Goal: Task Accomplishment & Management: Use online tool/utility

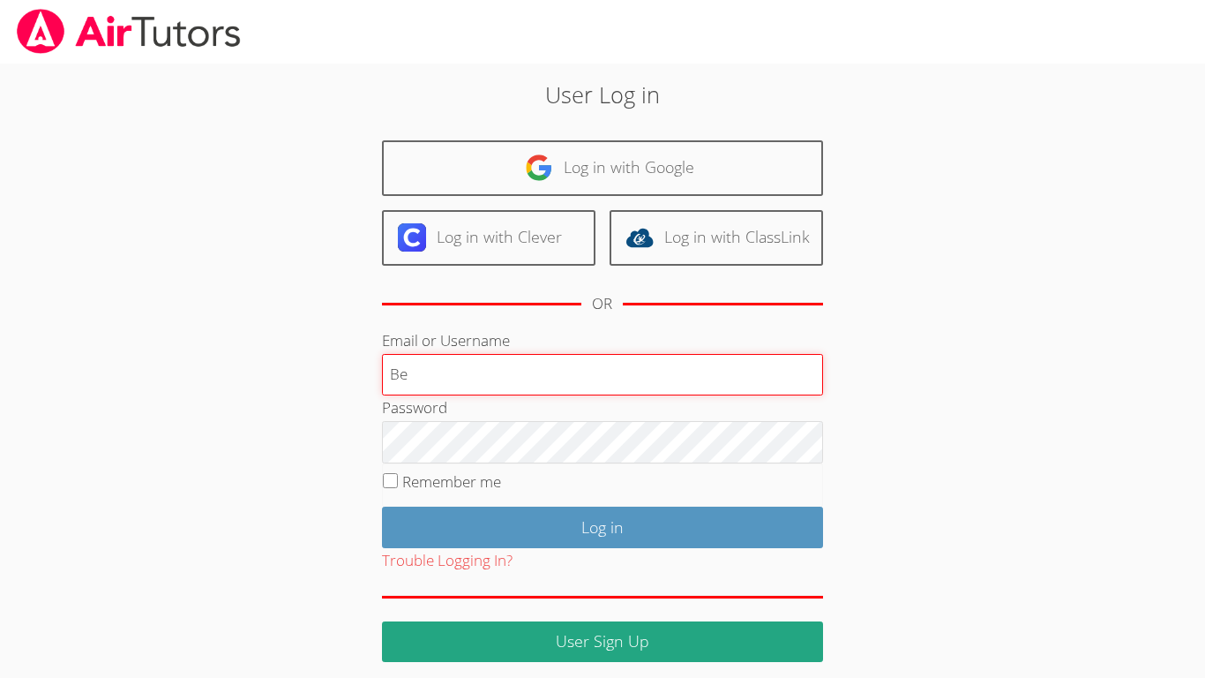
type input "B"
type input "S"
type input "B"
type input "Benjamin_So29"
click at [507, 381] on input "Benjamin_So29" at bounding box center [602, 375] width 441 height 42
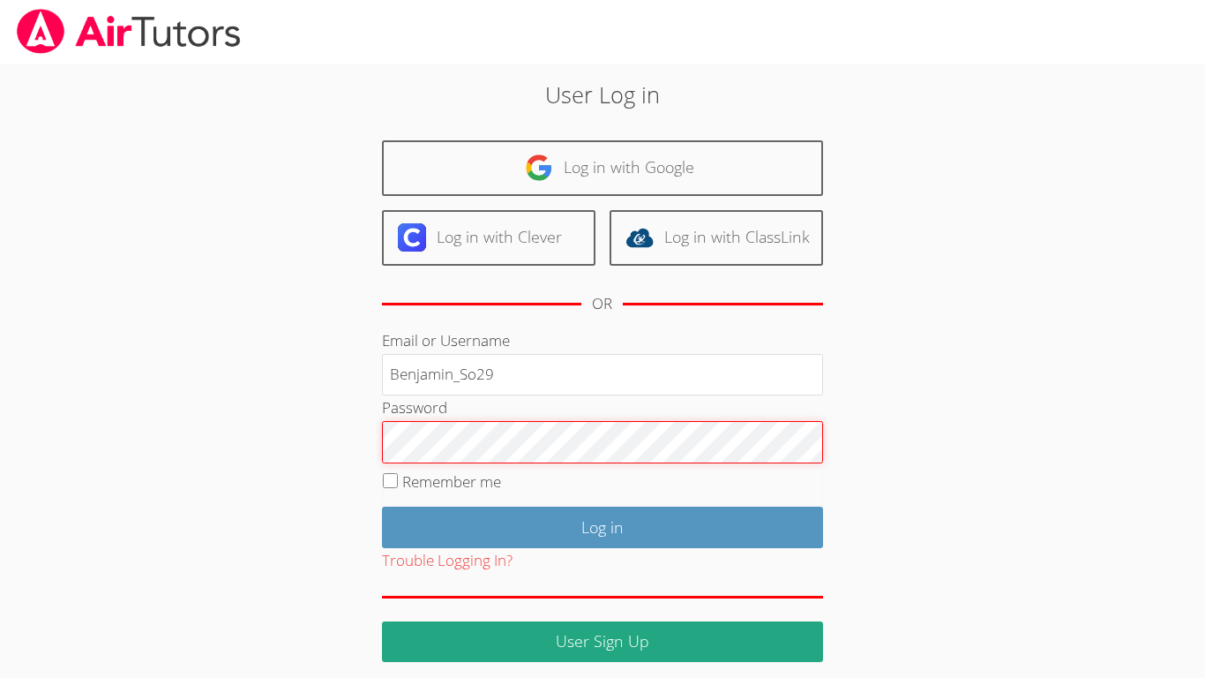
click at [382, 507] on input "Log in" at bounding box center [602, 527] width 441 height 41
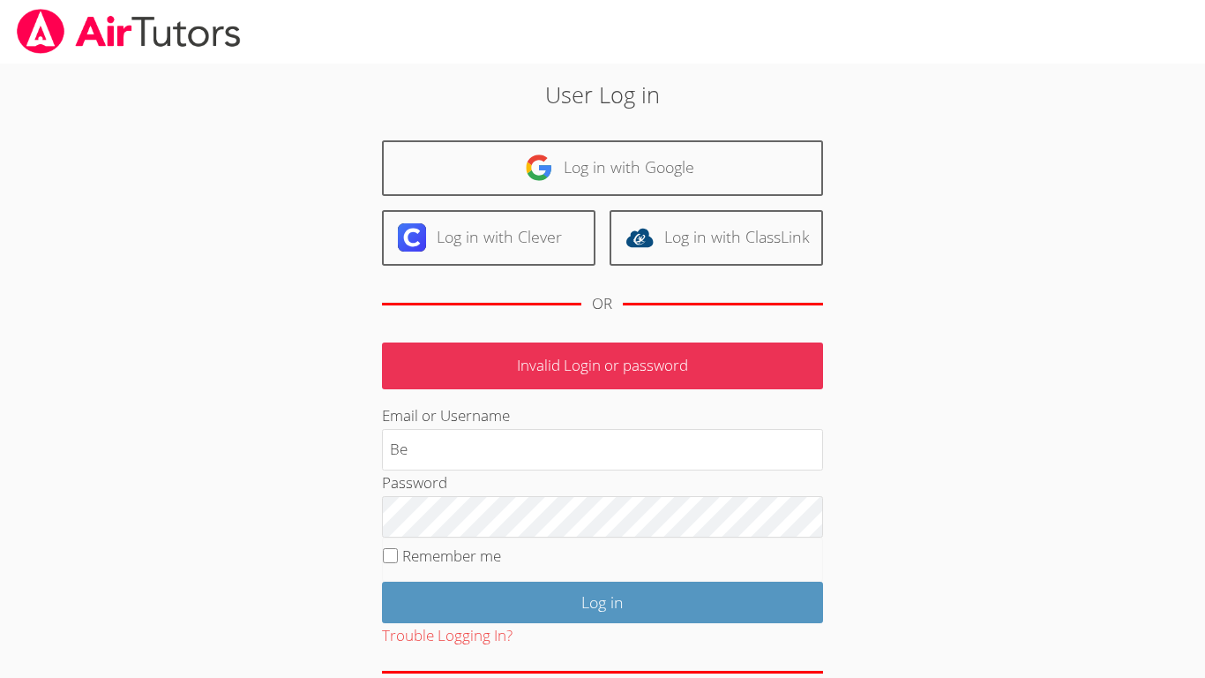
type input "B"
type input "So_27610"
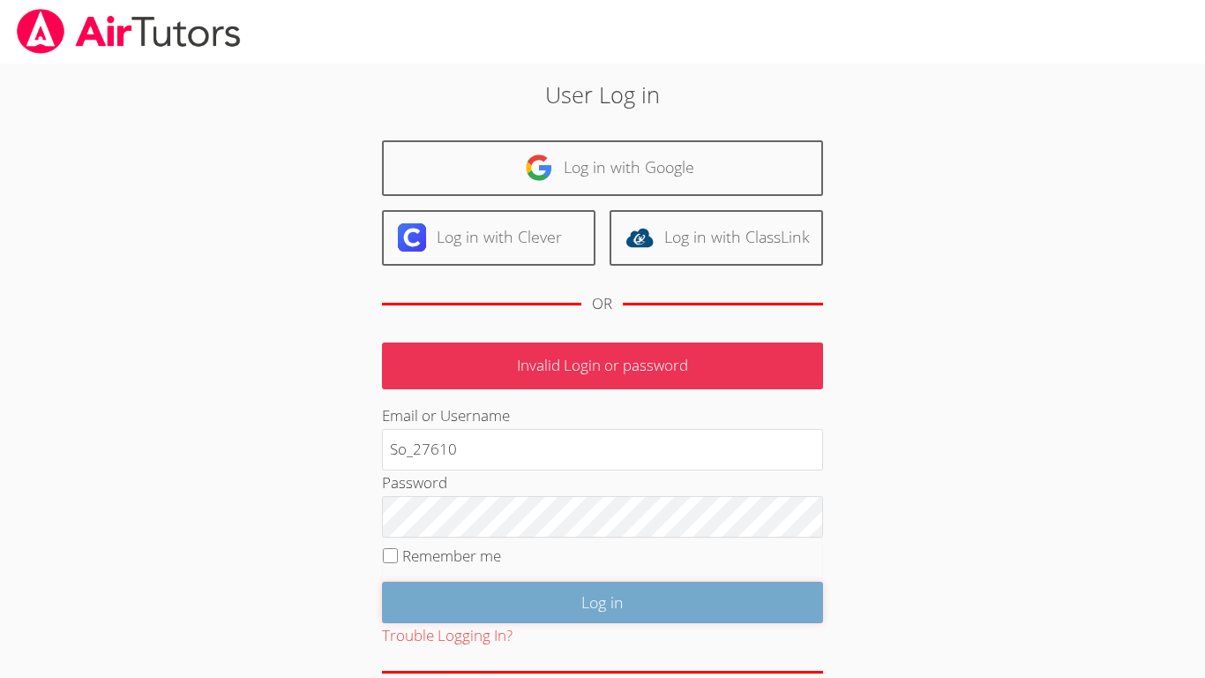
click at [521, 611] on input "Log in" at bounding box center [602, 602] width 441 height 41
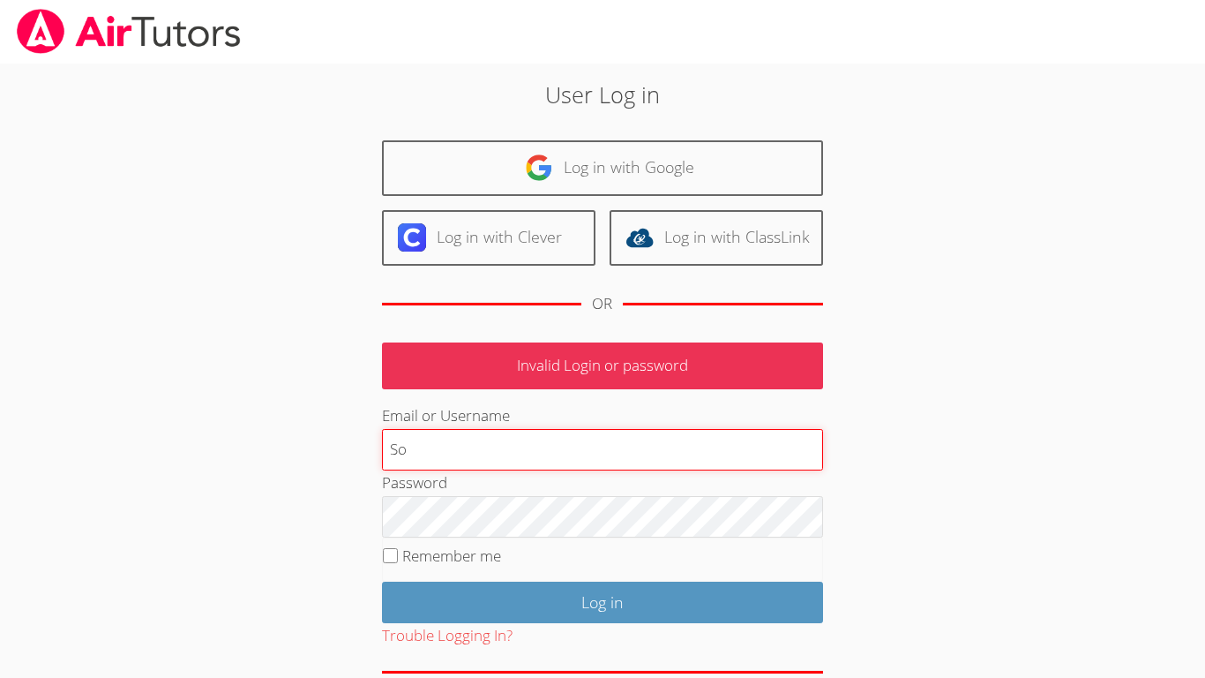
type input "S"
type input "[EMAIL_ADDRESS][DOMAIN_NAME]"
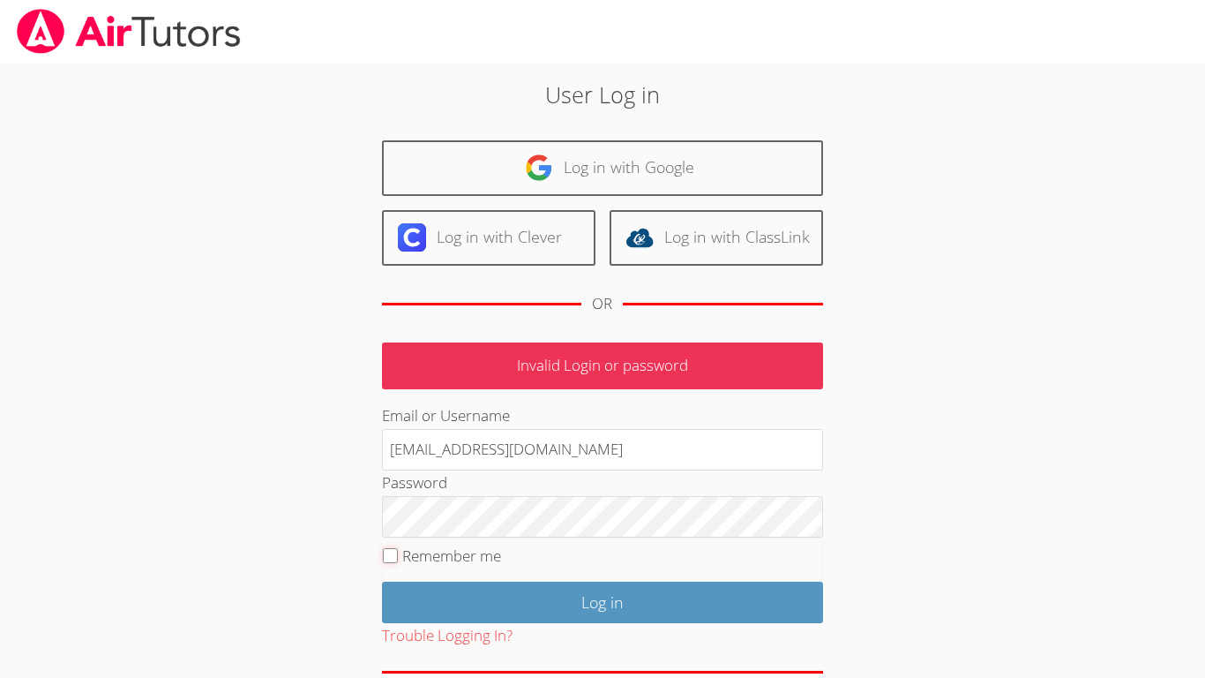
click at [391, 553] on input "Remember me" at bounding box center [390, 555] width 15 height 15
checkbox input "true"
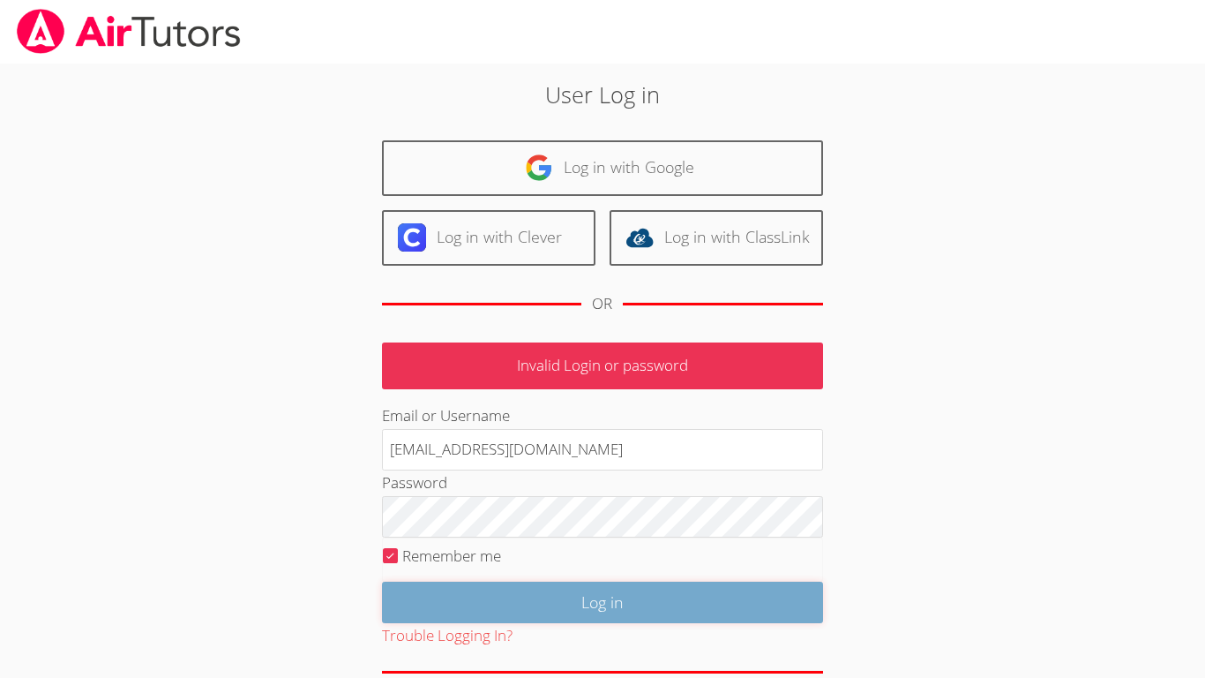
click at [493, 595] on input "Log in" at bounding box center [602, 602] width 441 height 41
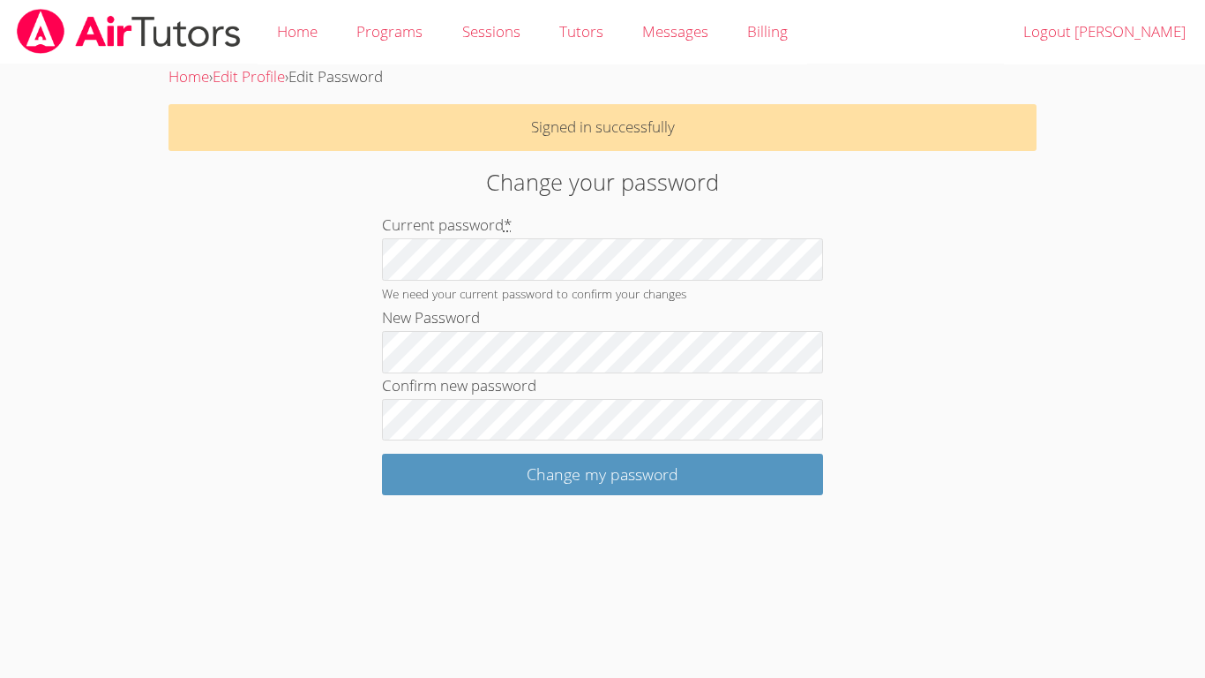
click at [999, 301] on div "Home › Edit Profile › Edit Password Signed in successfully Change your password…" at bounding box center [603, 279] width 905 height 431
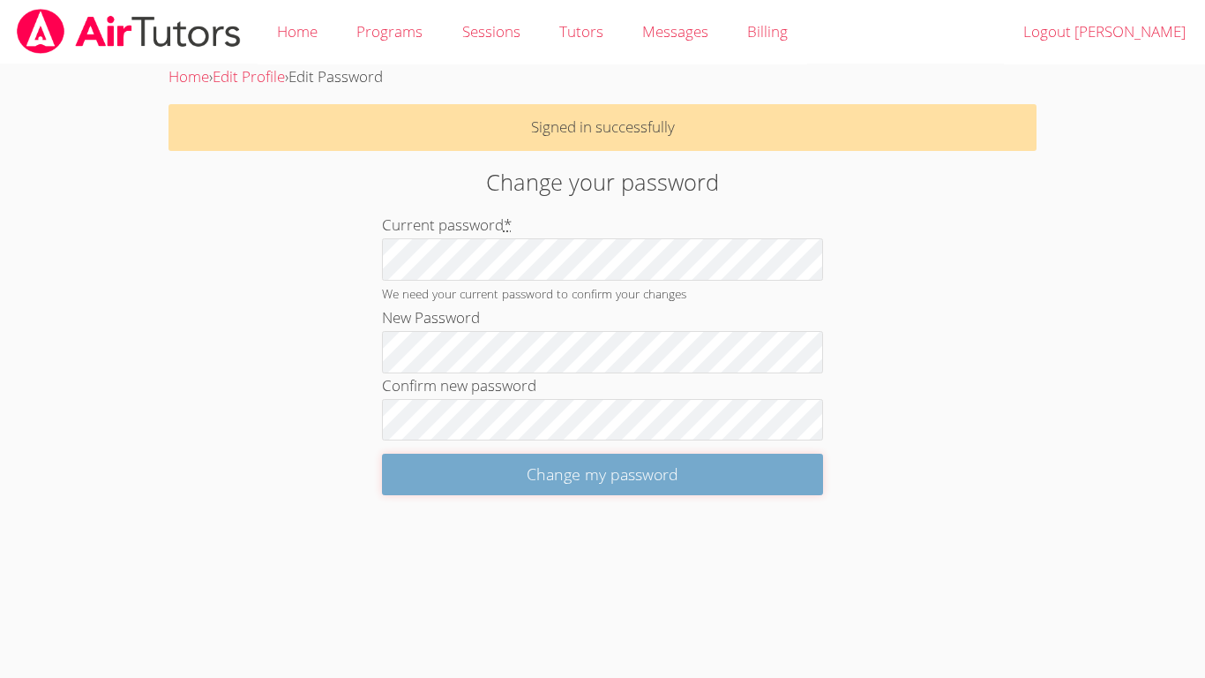
click at [709, 484] on input "Change my password" at bounding box center [602, 474] width 441 height 41
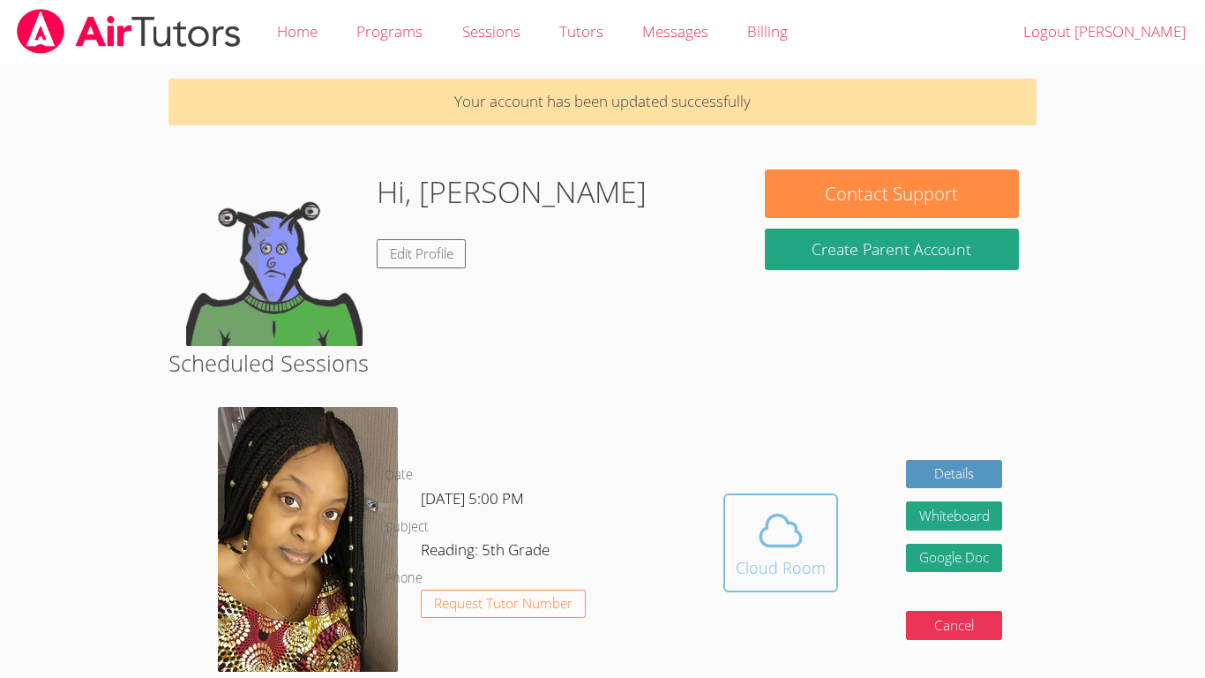
click at [771, 518] on icon at bounding box center [780, 530] width 49 height 49
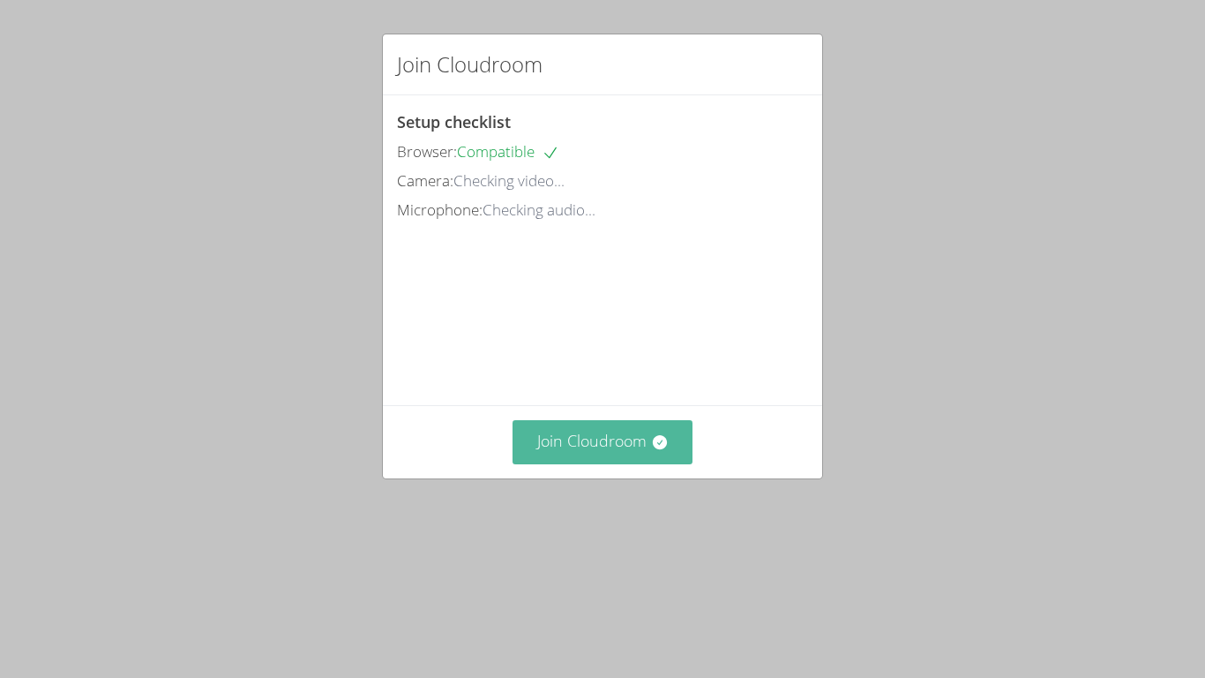
click at [610, 440] on button "Join Cloudroom" at bounding box center [603, 441] width 181 height 43
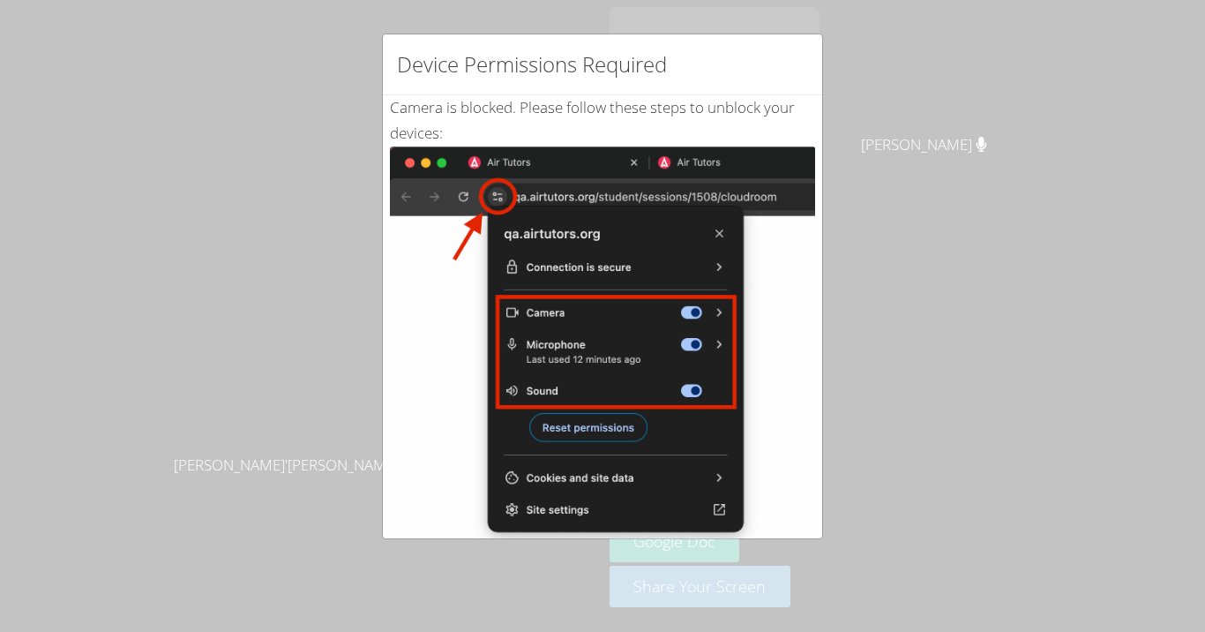
click at [154, 150] on div "Device Permissions Required Camera is blocked . Please follow these steps to un…" at bounding box center [602, 316] width 1205 height 632
click at [731, 79] on div "Device Permissions Required" at bounding box center [602, 64] width 439 height 61
click at [916, 138] on div "Device Permissions Required Camera is blocked . Please follow these steps to un…" at bounding box center [602, 316] width 1205 height 632
click at [761, 205] on img at bounding box center [602, 345] width 425 height 399
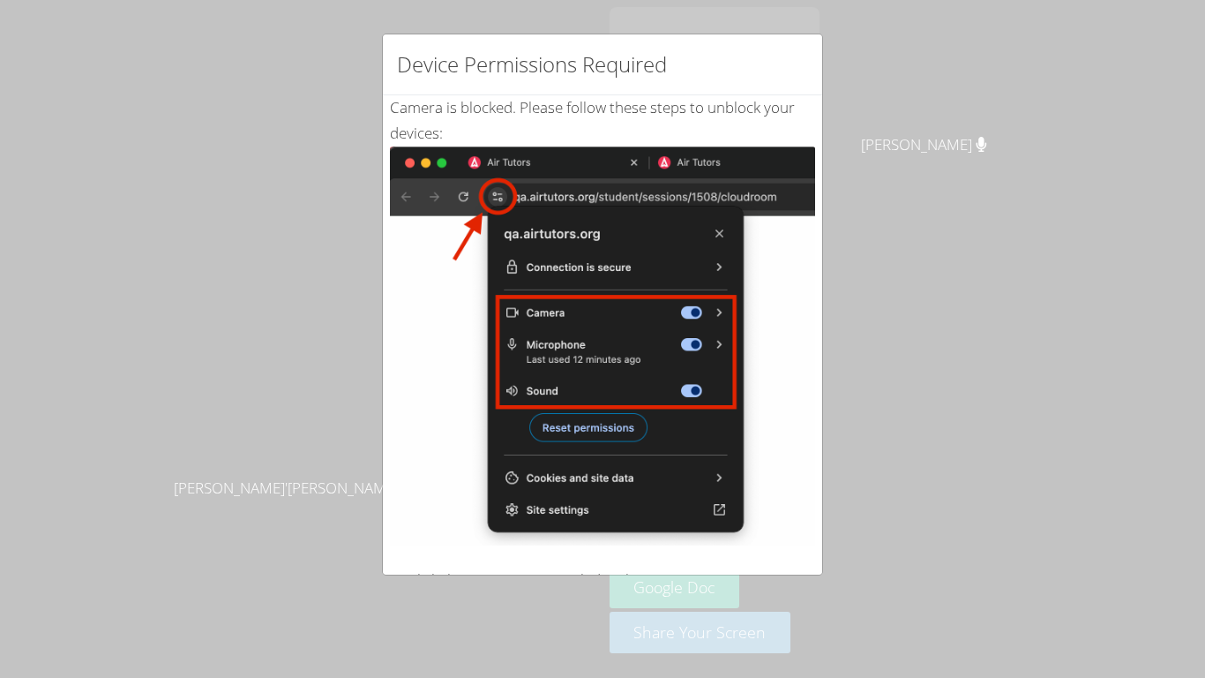
click at [945, 282] on div "Device Permissions Required Camera is blocked . Please follow these steps to un…" at bounding box center [602, 339] width 1205 height 678
click at [1, 12] on div "Device Permissions Required Camera is blocked . Please follow these steps to un…" at bounding box center [602, 339] width 1205 height 678
click at [319, 3] on div "Device Permissions Required Camera is blocked . Please follow these steps to un…" at bounding box center [602, 339] width 1205 height 678
click at [663, 1] on div "Device Permissions Required Camera is blocked . Please follow these steps to un…" at bounding box center [602, 339] width 1205 height 678
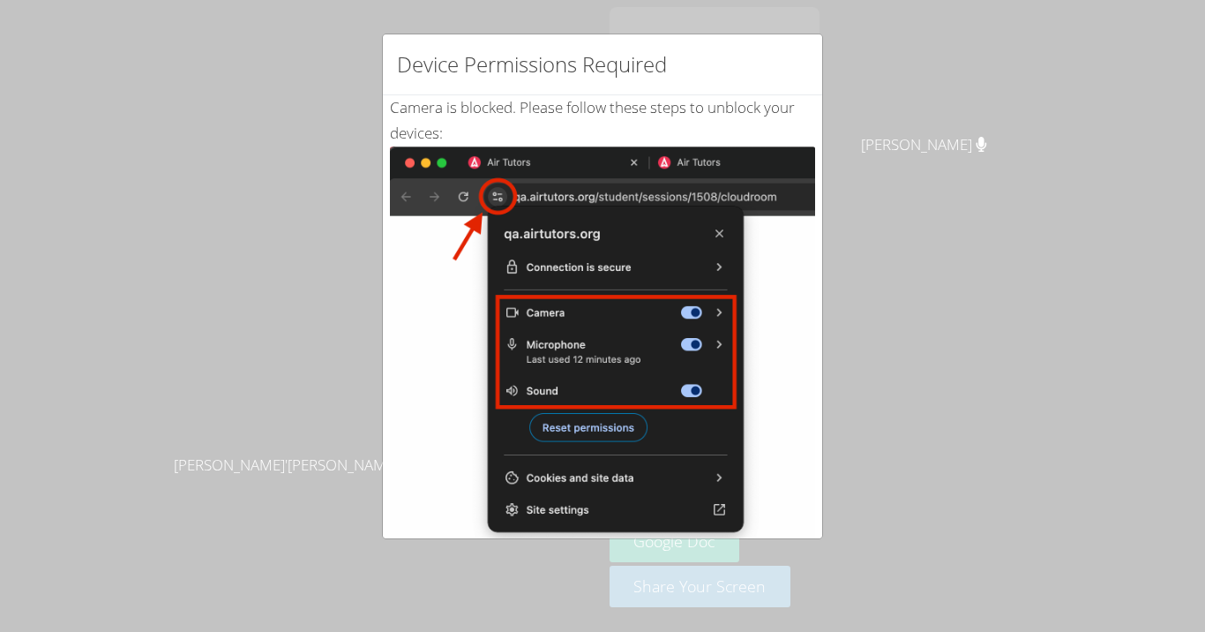
click at [280, 217] on div "Device Permissions Required Camera is blocked . Please follow these steps to un…" at bounding box center [602, 316] width 1205 height 632
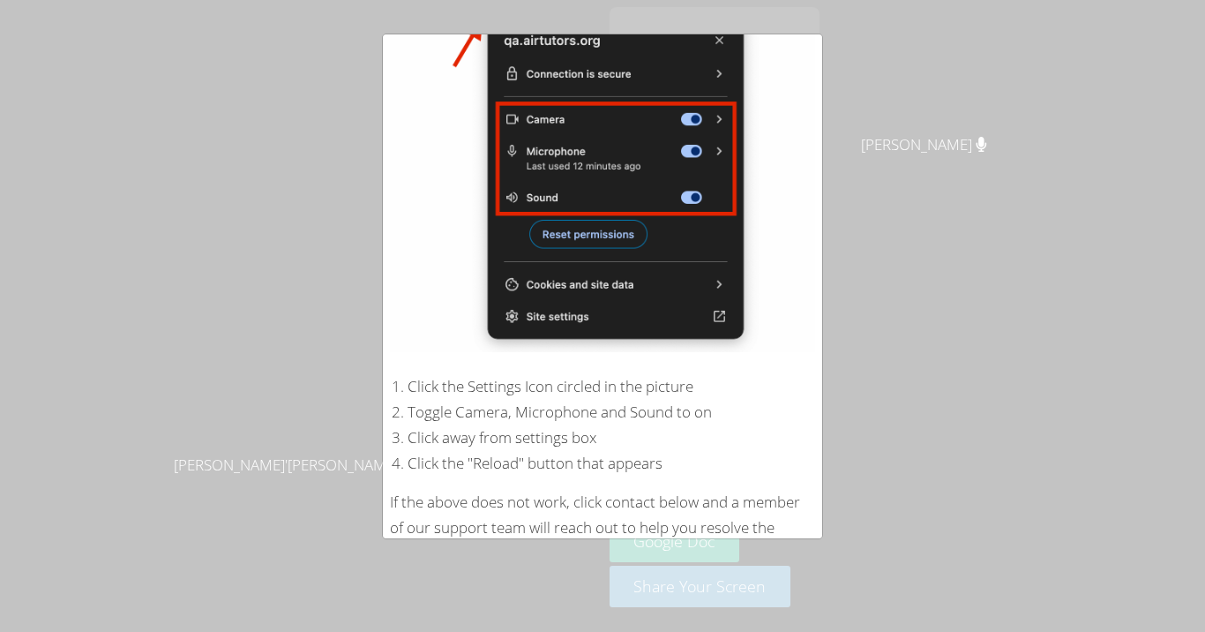
scroll to position [292, 0]
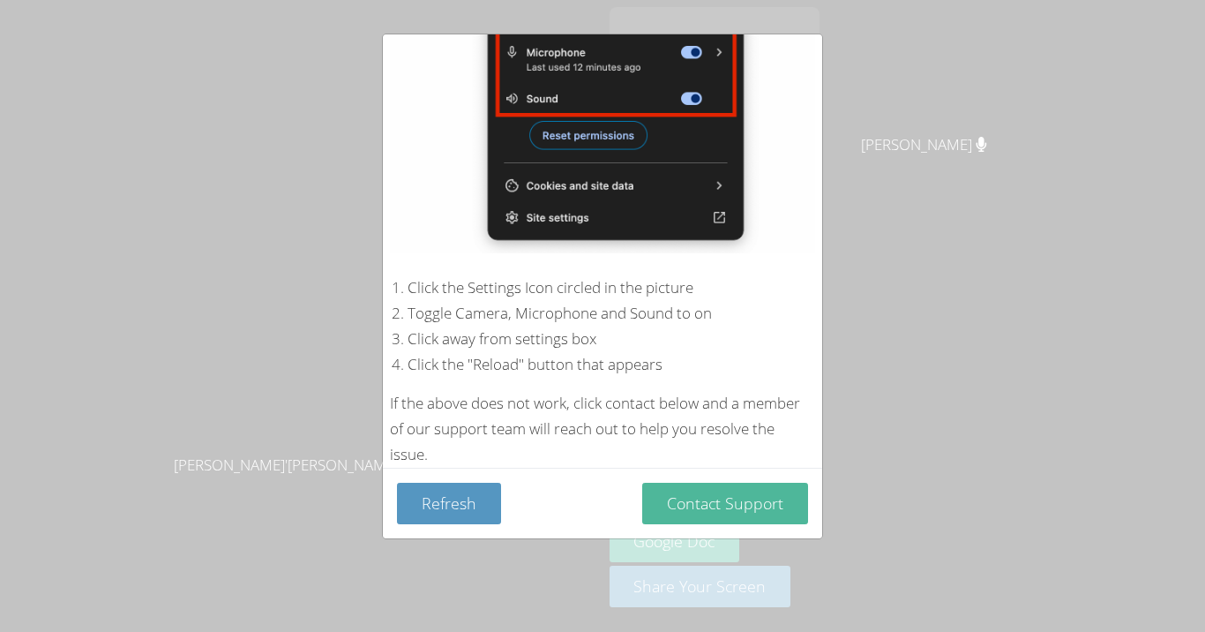
click at [680, 492] on button "Contact Support" at bounding box center [725, 503] width 166 height 41
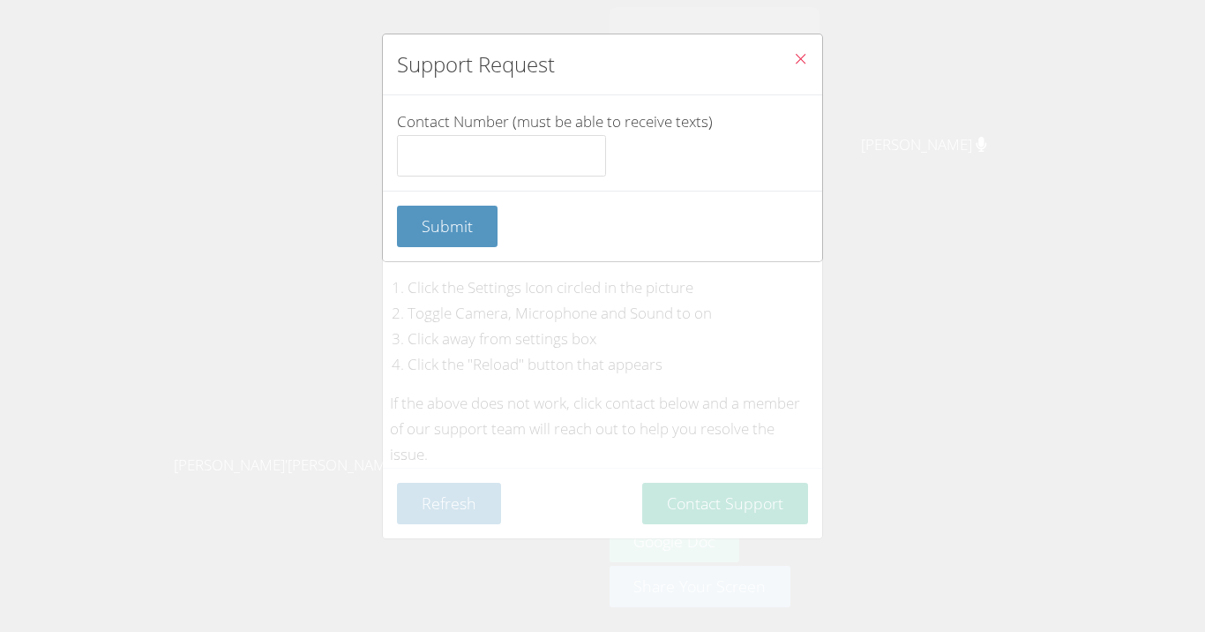
click at [798, 48] on button "Close" at bounding box center [800, 61] width 43 height 54
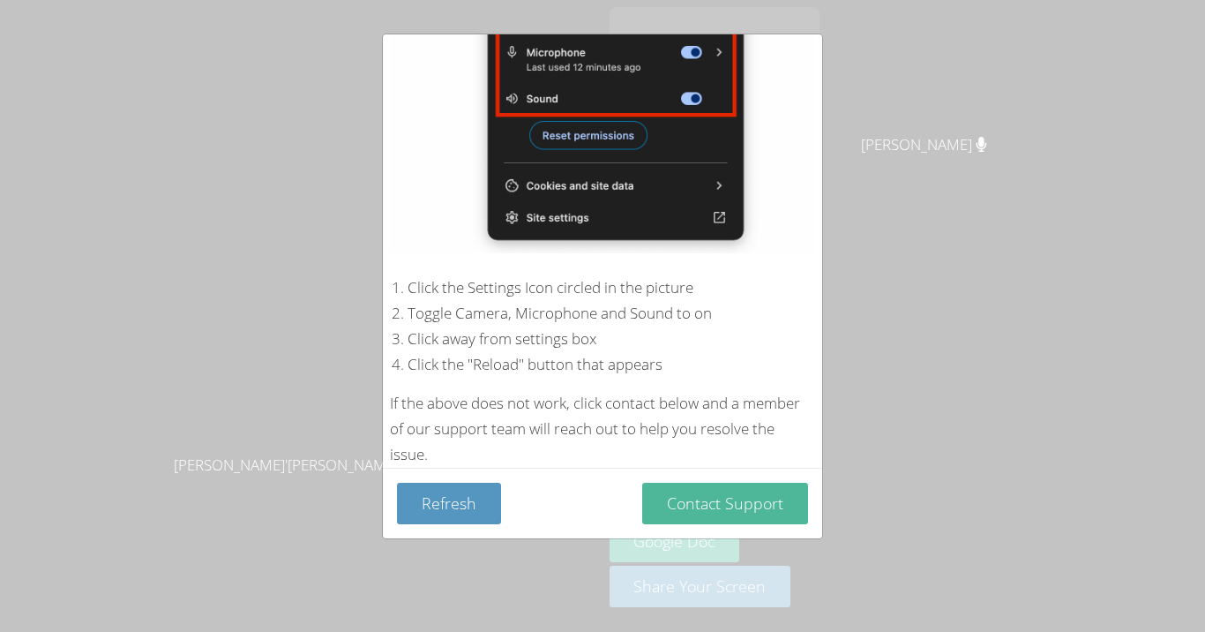
click at [709, 506] on button "Contact Support" at bounding box center [725, 503] width 166 height 41
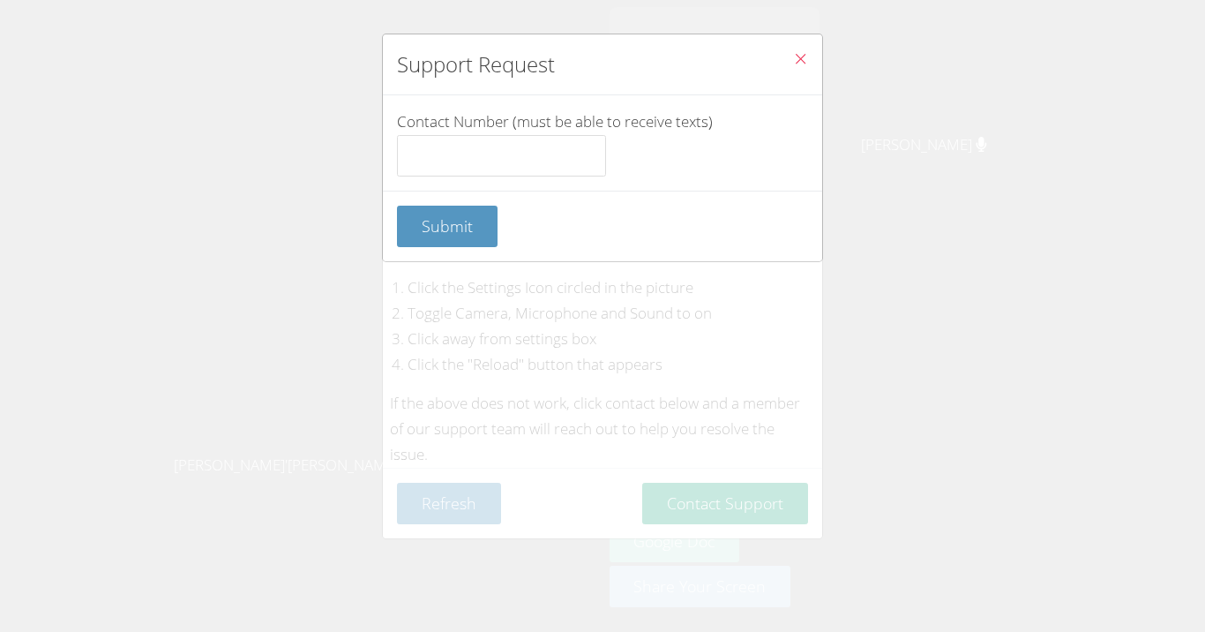
click at [801, 54] on icon "Close" at bounding box center [800, 58] width 15 height 15
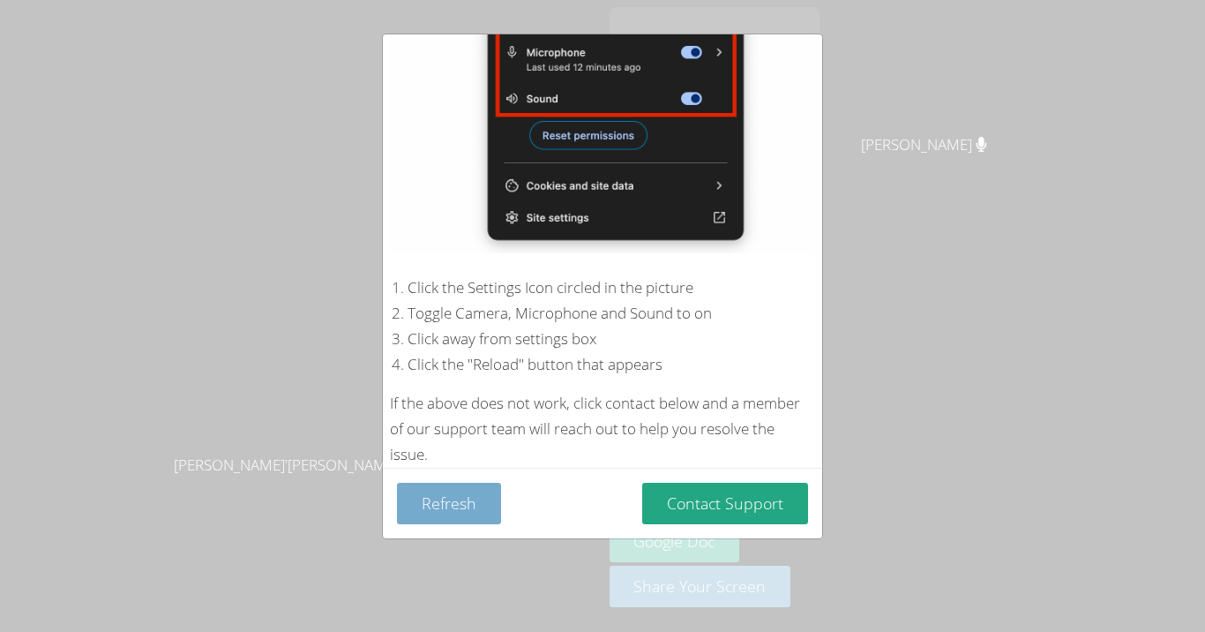
click at [479, 506] on button "Refresh" at bounding box center [449, 503] width 104 height 41
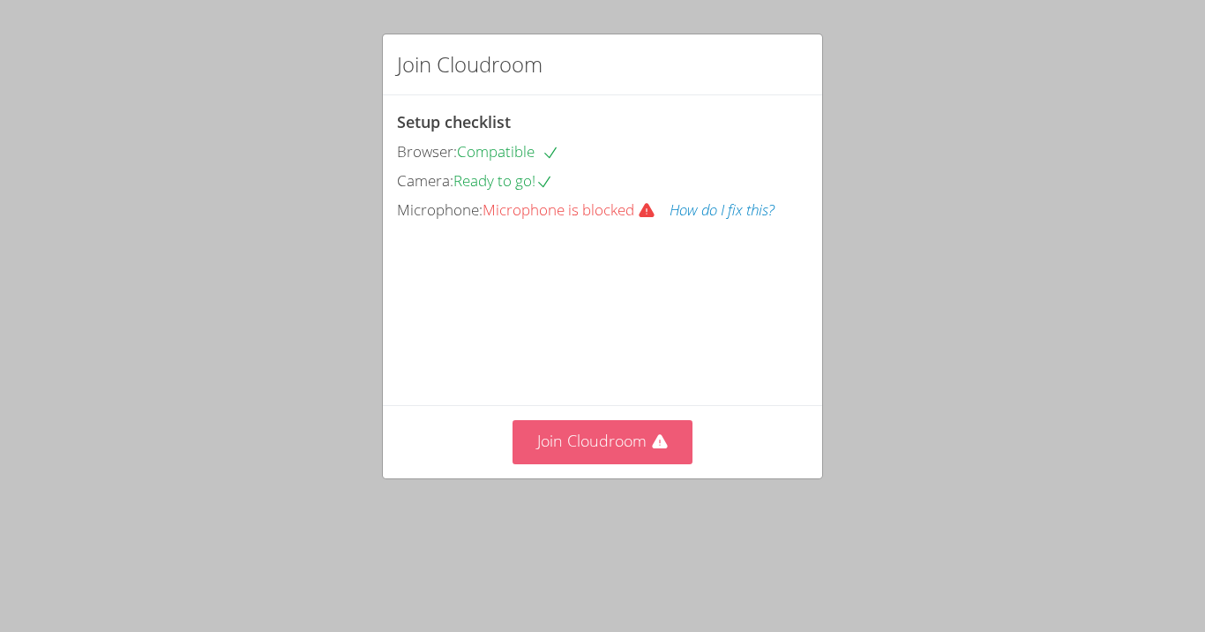
click at [613, 463] on button "Join Cloudroom" at bounding box center [603, 441] width 181 height 43
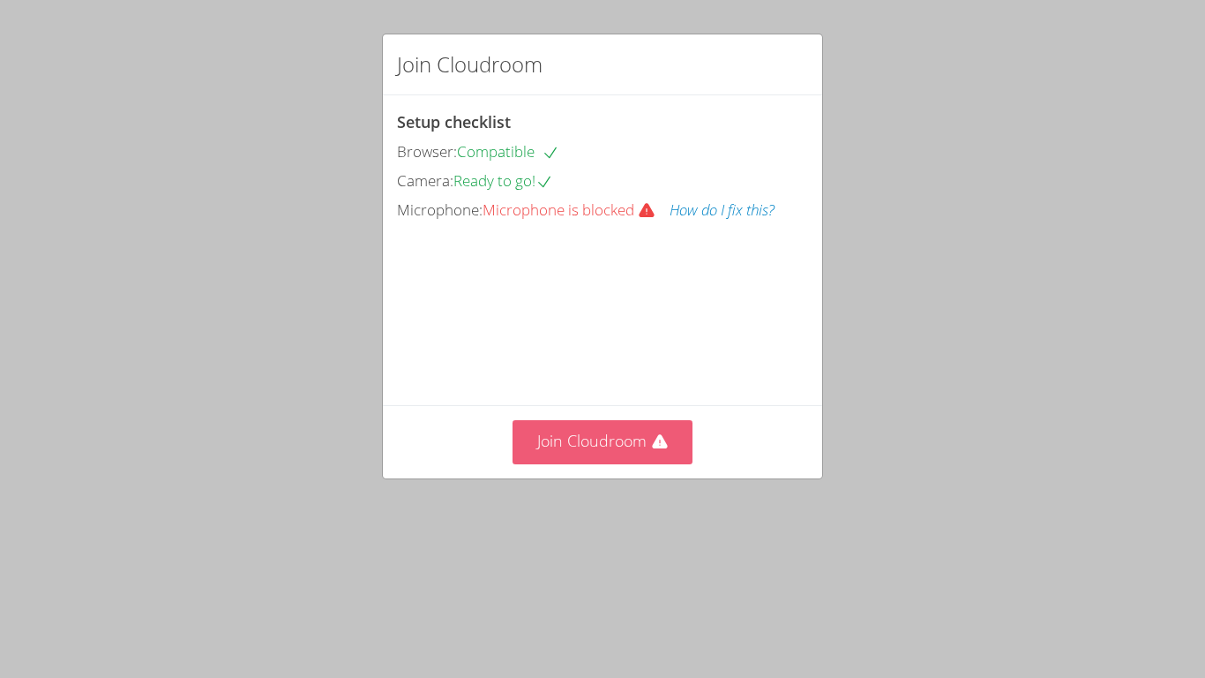
click at [590, 463] on button "Join Cloudroom" at bounding box center [603, 441] width 181 height 43
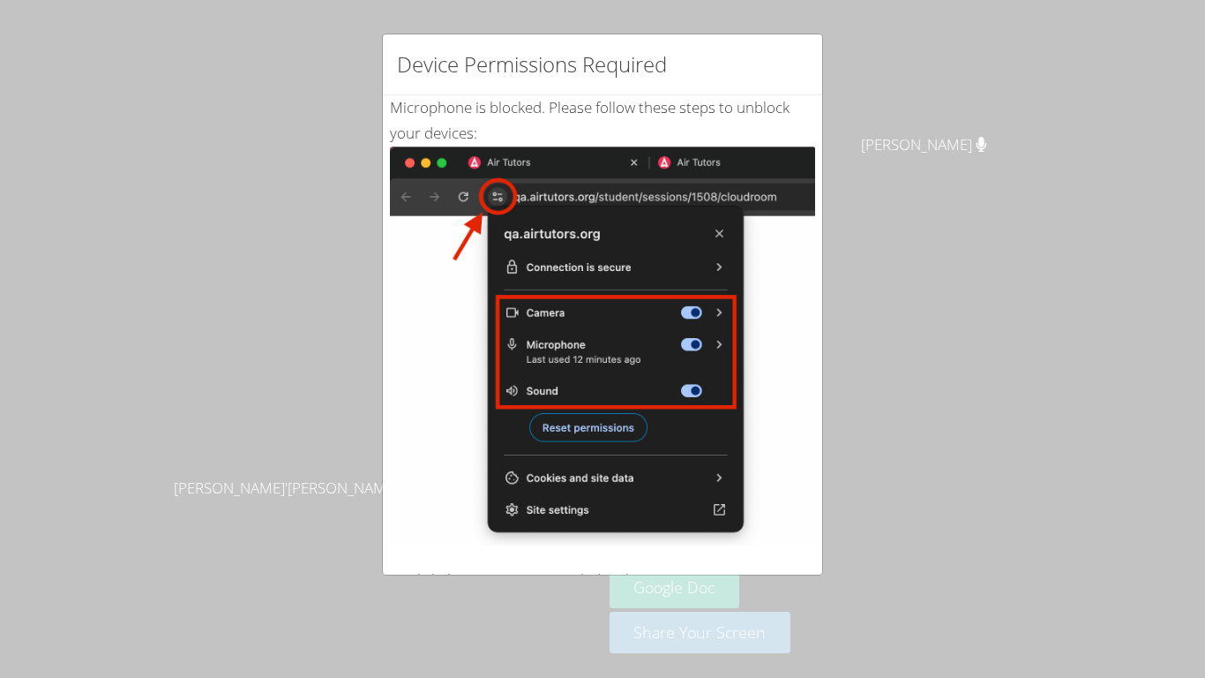
click at [990, 244] on div "Device Permissions Required Microphone is blocked . Please follow these steps t…" at bounding box center [602, 339] width 1205 height 678
click at [1048, 309] on div "Device Permissions Required Microphone is blocked . Please follow these steps t…" at bounding box center [602, 339] width 1205 height 678
click at [360, 64] on div "Device Permissions Required Microphone is blocked . Please follow these steps t…" at bounding box center [602, 339] width 1205 height 678
click at [979, 237] on div "Device Permissions Required Microphone is blocked . Please follow these steps t…" at bounding box center [602, 339] width 1205 height 678
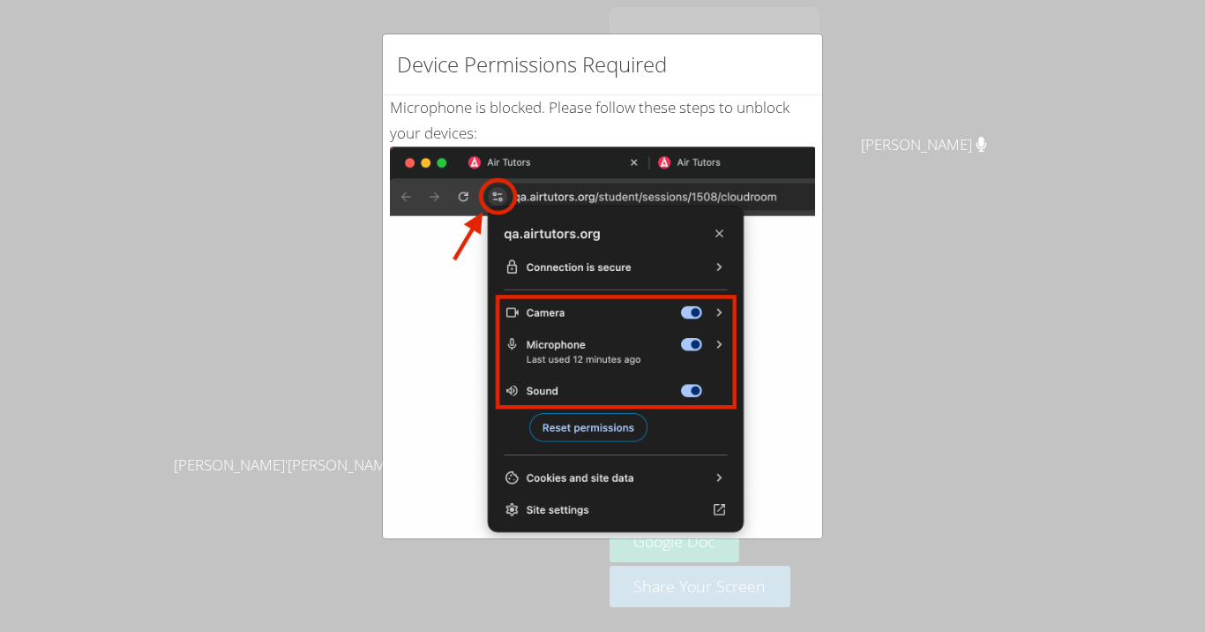
click at [979, 191] on div "Device Permissions Required Microphone is blocked . Please follow these steps t…" at bounding box center [602, 316] width 1205 height 632
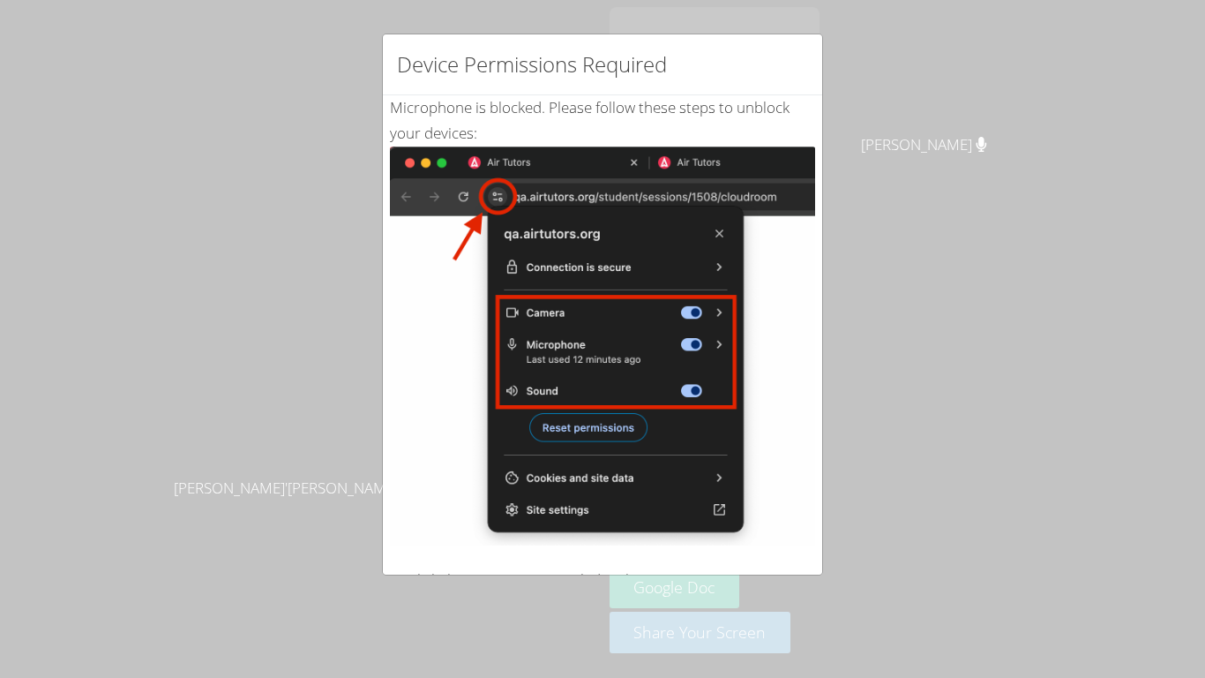
click at [1084, 250] on div "Device Permissions Required Microphone is blocked . Please follow these steps t…" at bounding box center [602, 339] width 1205 height 678
click at [894, 298] on div "Device Permissions Required Microphone is blocked . Please follow these steps t…" at bounding box center [602, 339] width 1205 height 678
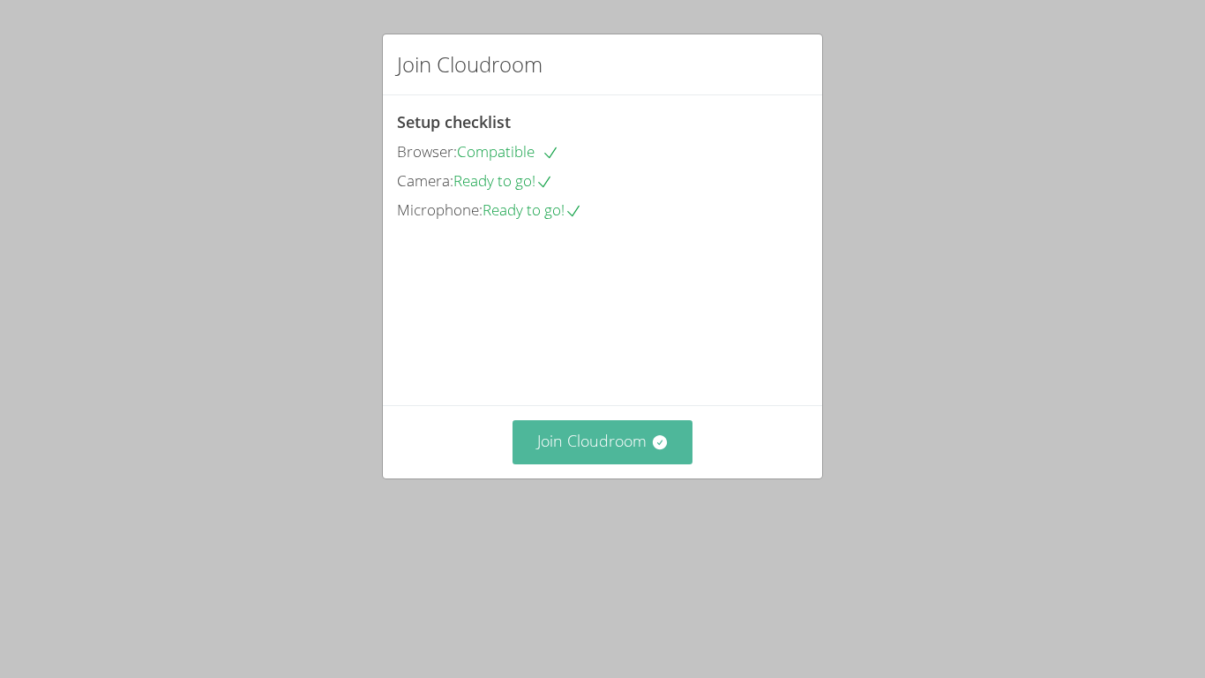
click at [565, 463] on button "Join Cloudroom" at bounding box center [603, 441] width 181 height 43
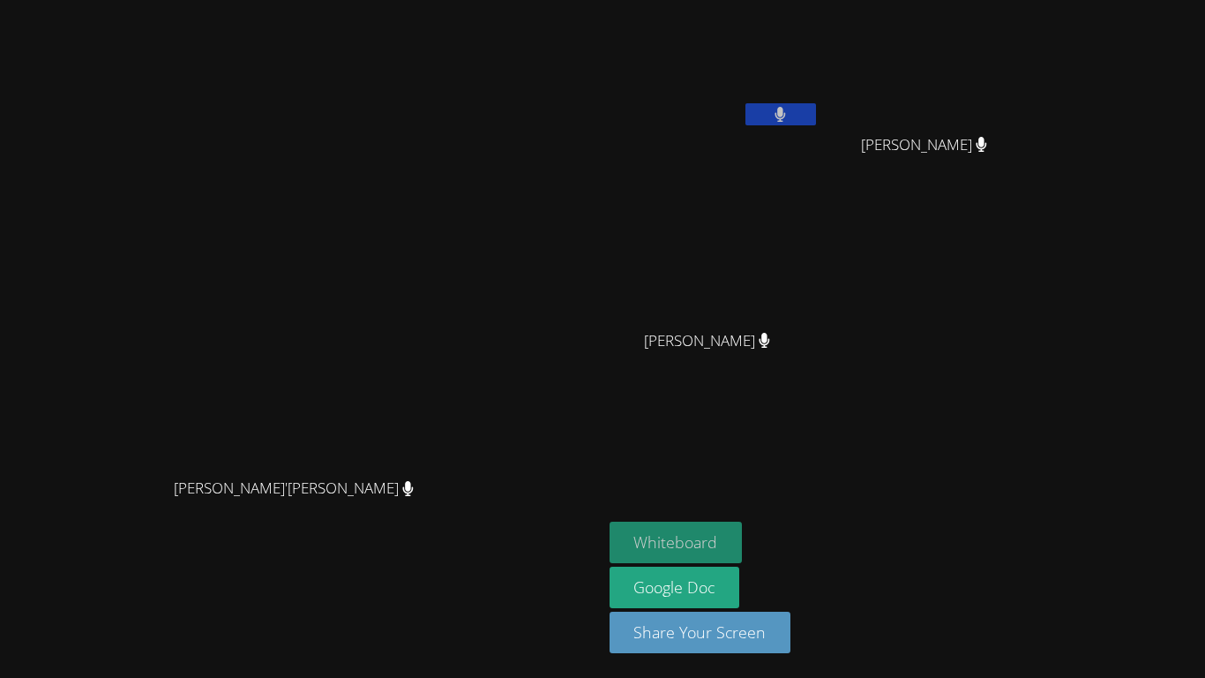
click at [743, 536] on button "Whiteboard" at bounding box center [676, 542] width 133 height 41
click at [743, 543] on button "Whiteboard" at bounding box center [676, 542] width 133 height 41
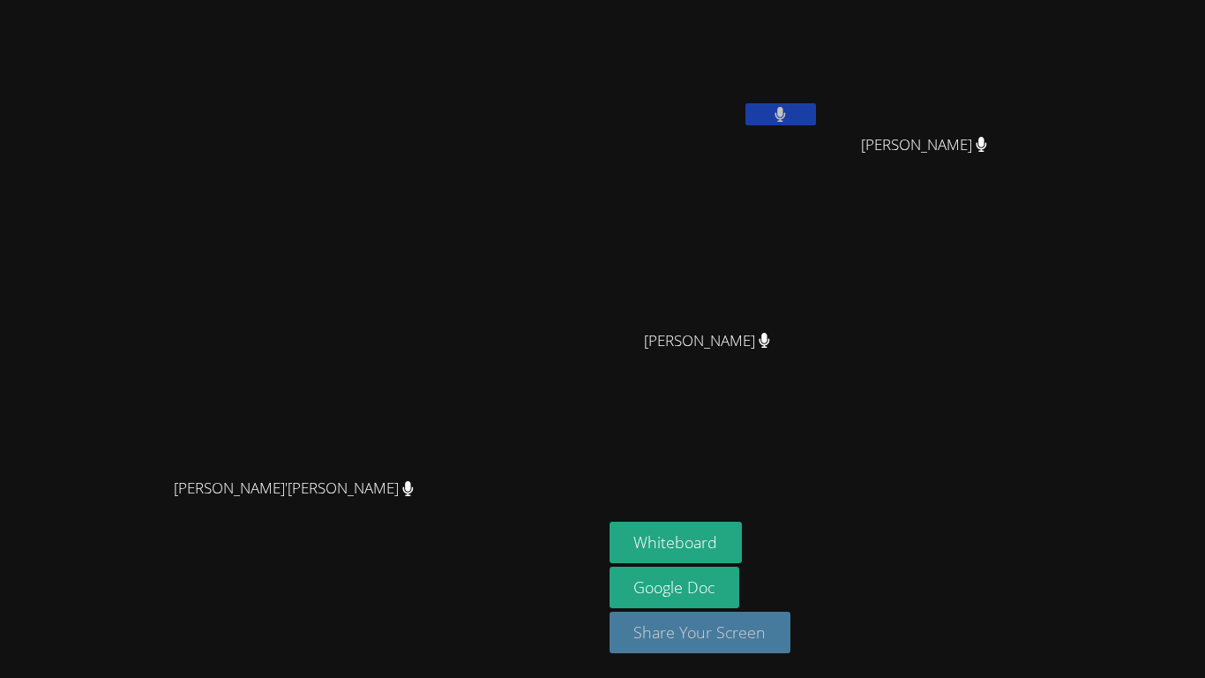
click at [792, 635] on button "Share Your Screen" at bounding box center [701, 632] width 182 height 41
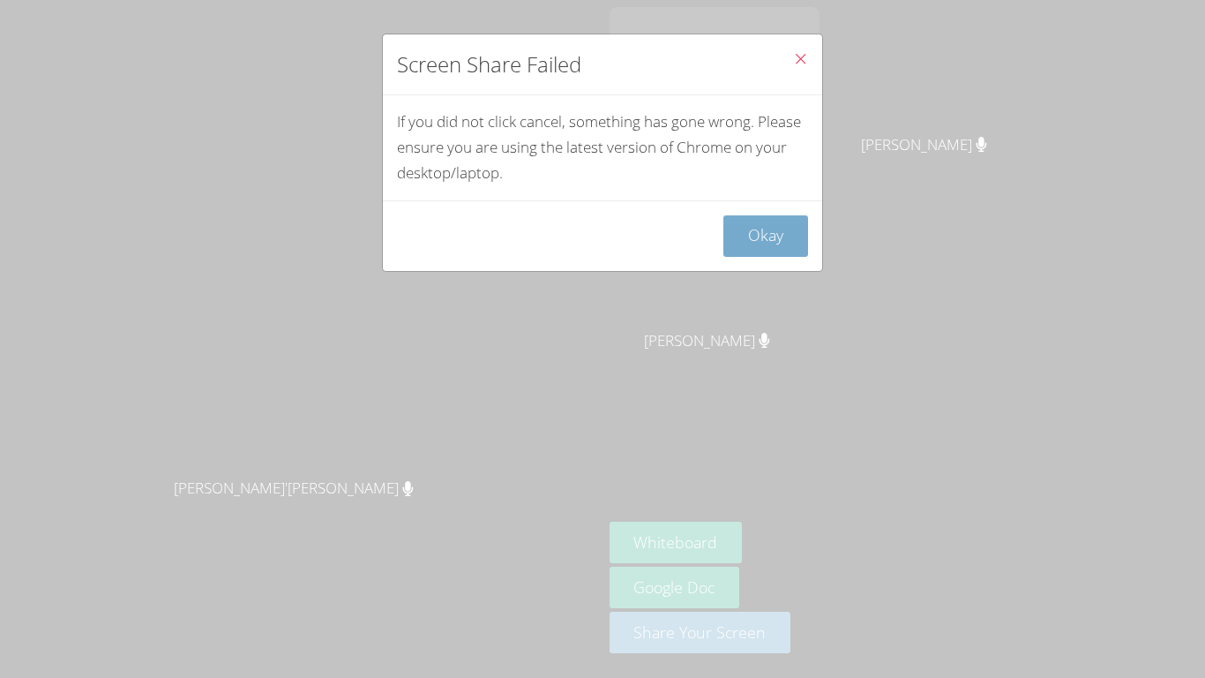
click at [779, 234] on button "Okay" at bounding box center [766, 235] width 85 height 41
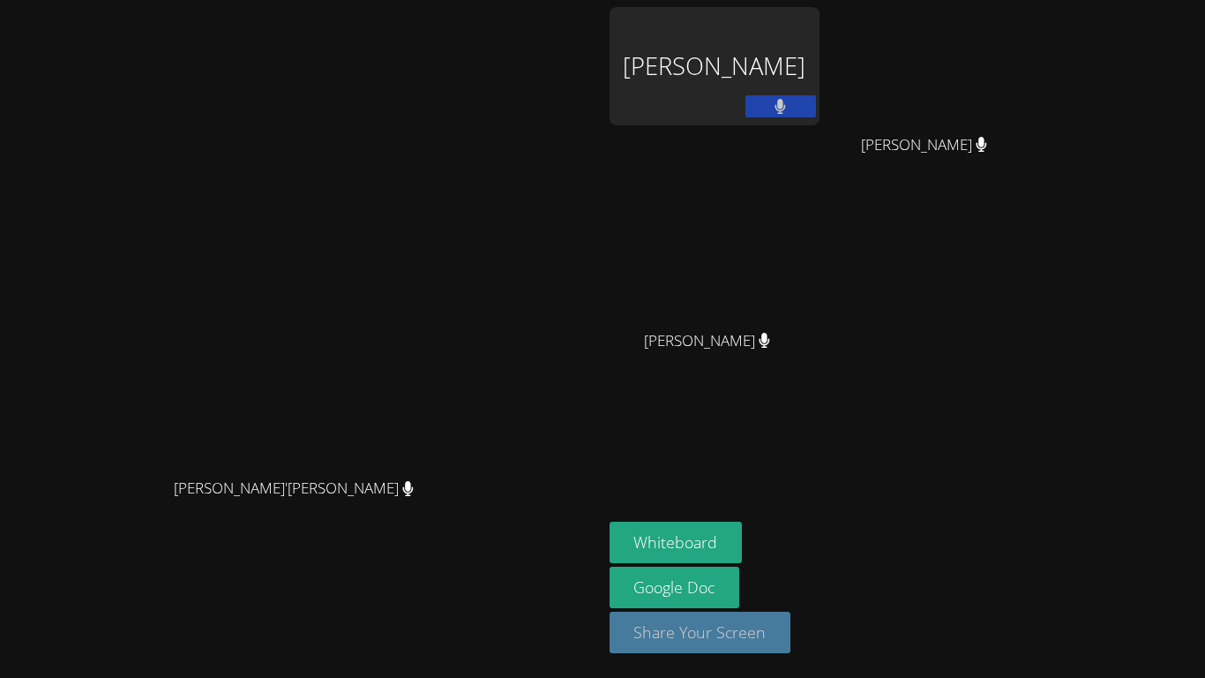
click at [792, 633] on button "Share Your Screen" at bounding box center [701, 632] width 182 height 41
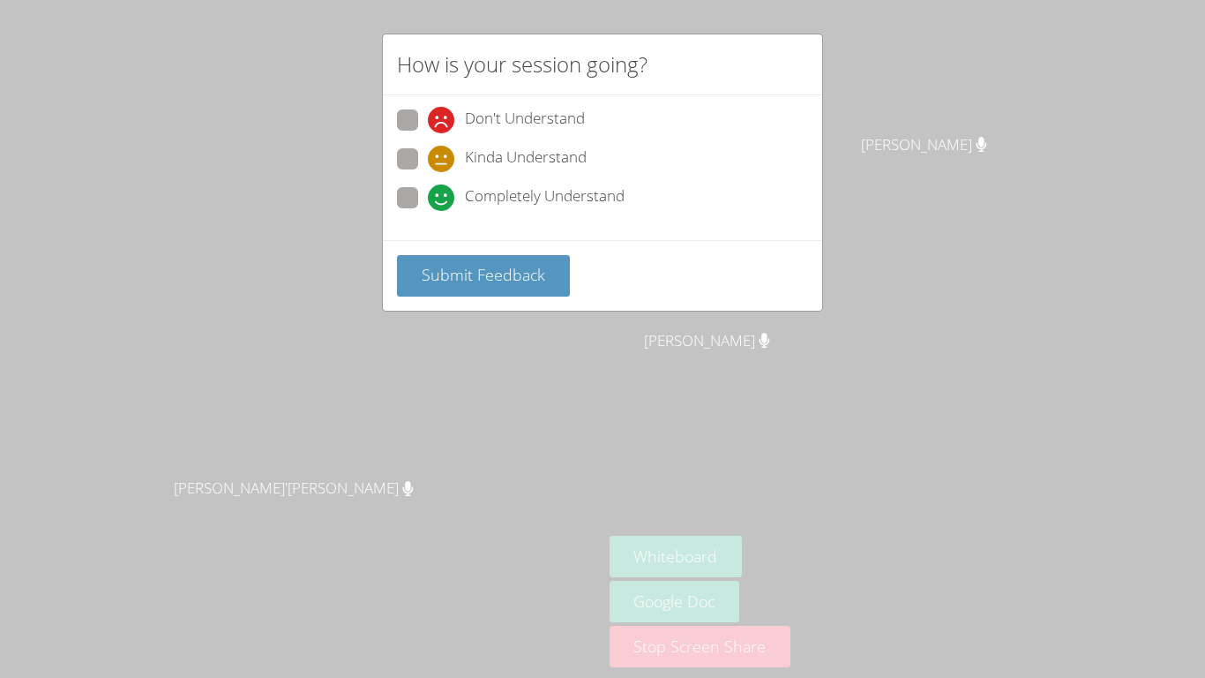
click at [428, 211] on span at bounding box center [428, 211] width 0 height 0
click at [428, 202] on input "Completely Understand" at bounding box center [435, 194] width 15 height 15
radio input "true"
click at [462, 274] on span "Submit Feedback" at bounding box center [484, 274] width 124 height 21
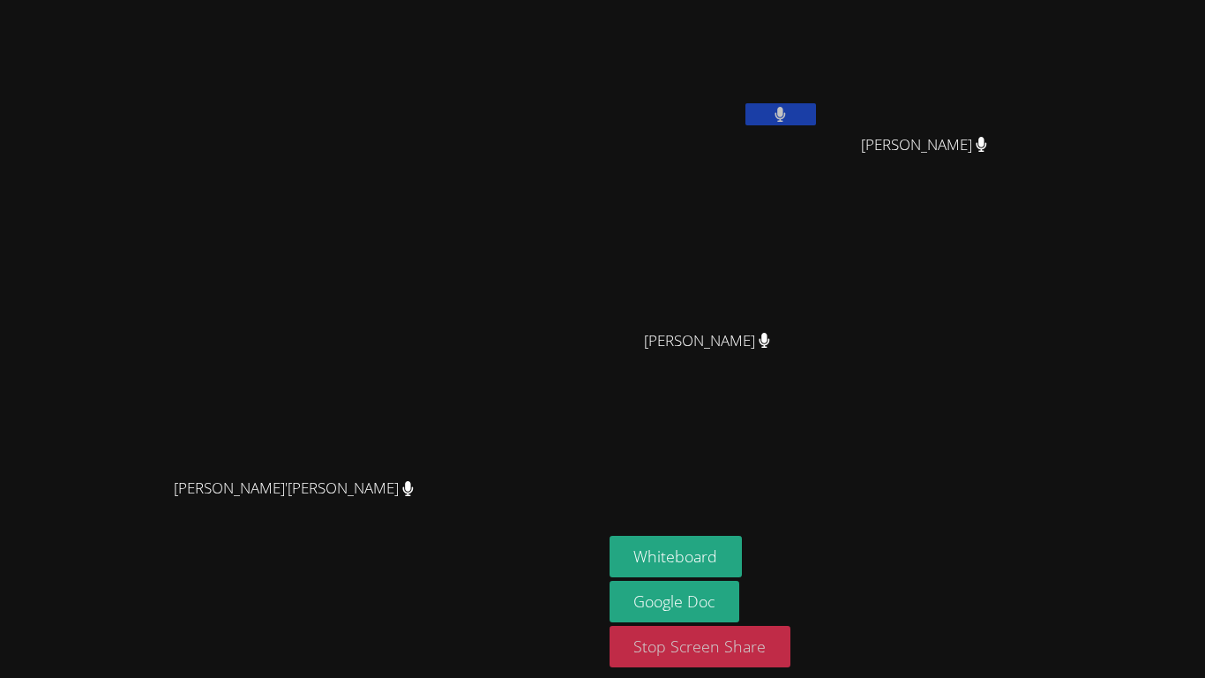
click at [792, 649] on button "Stop Screen Share" at bounding box center [701, 646] width 182 height 41
